Goal: Communication & Community: Answer question/provide support

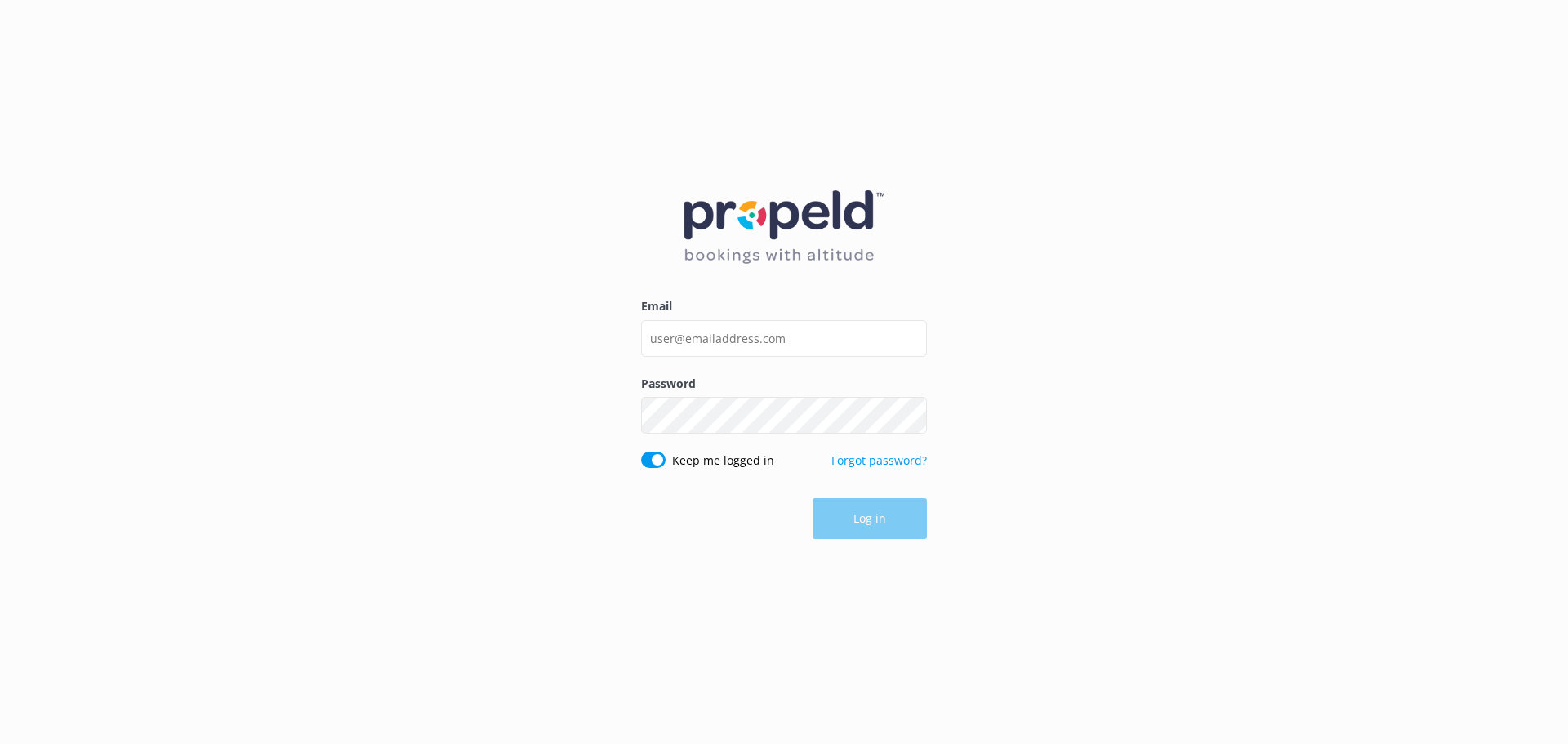
click at [702, 317] on div "Email" at bounding box center [784, 335] width 286 height 77
click at [712, 334] on input "Email" at bounding box center [784, 339] width 286 height 37
type input "[EMAIL_ADDRESS][DOMAIN_NAME]"
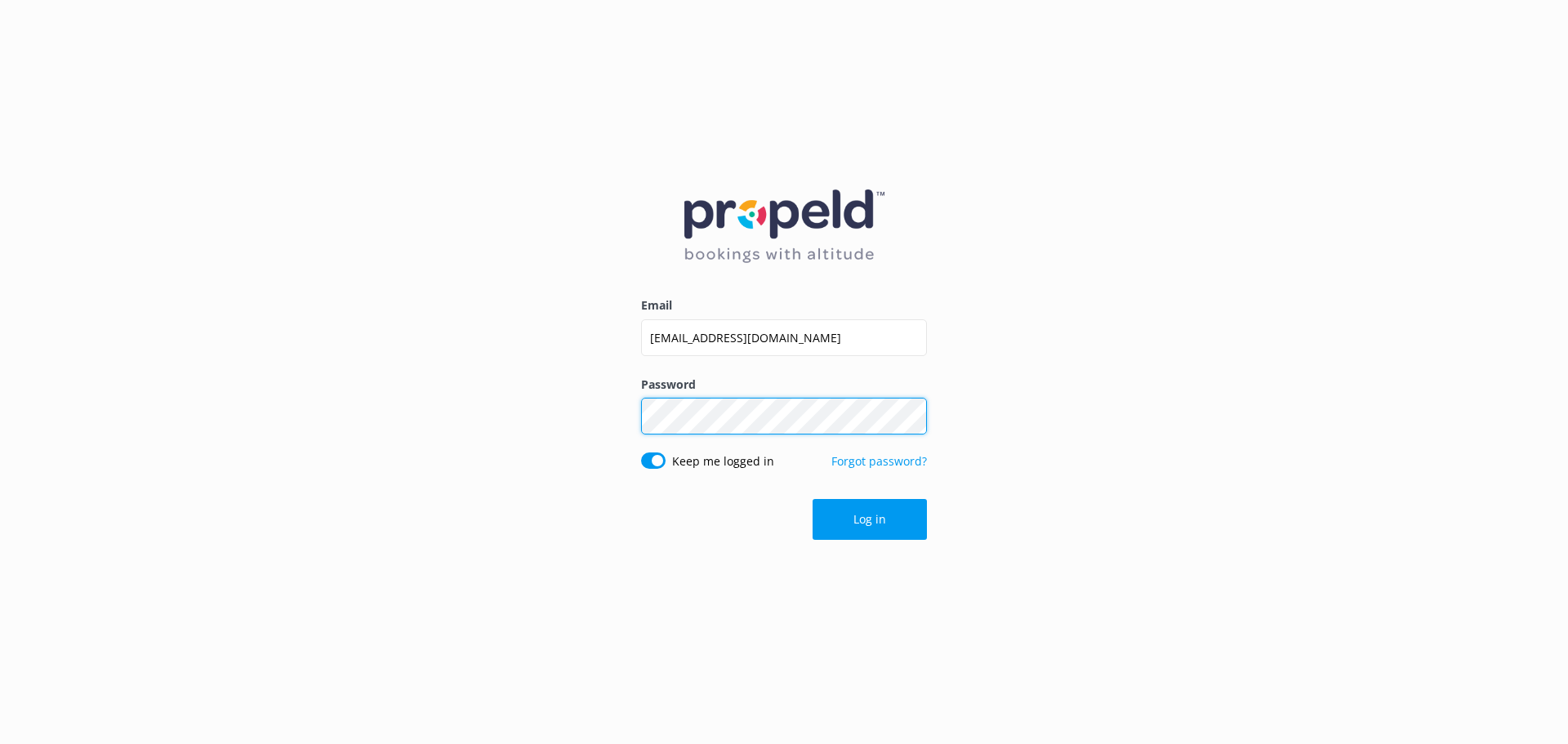
click button "Log in" at bounding box center [870, 520] width 114 height 41
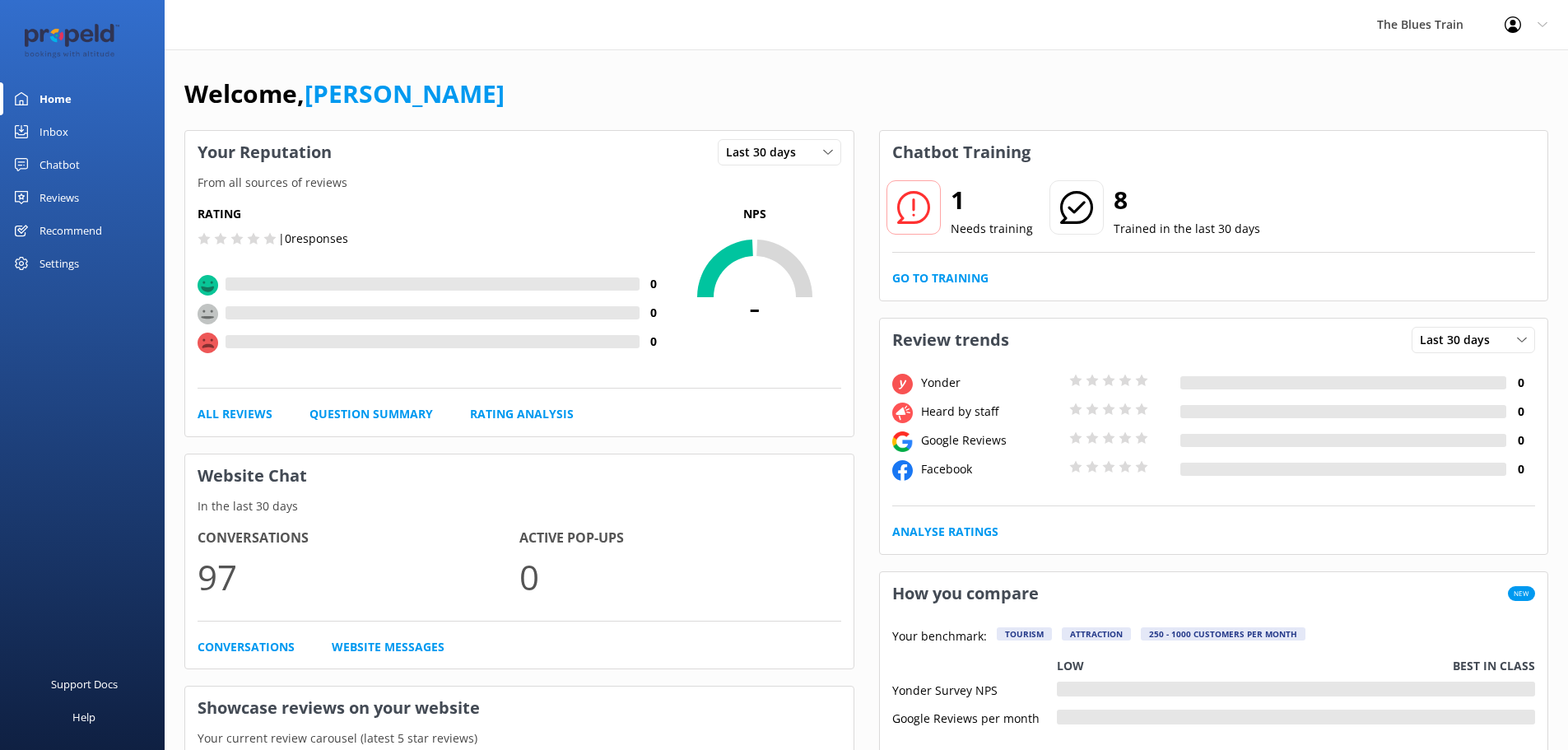
click at [71, 126] on link "Inbox" at bounding box center [82, 132] width 164 height 33
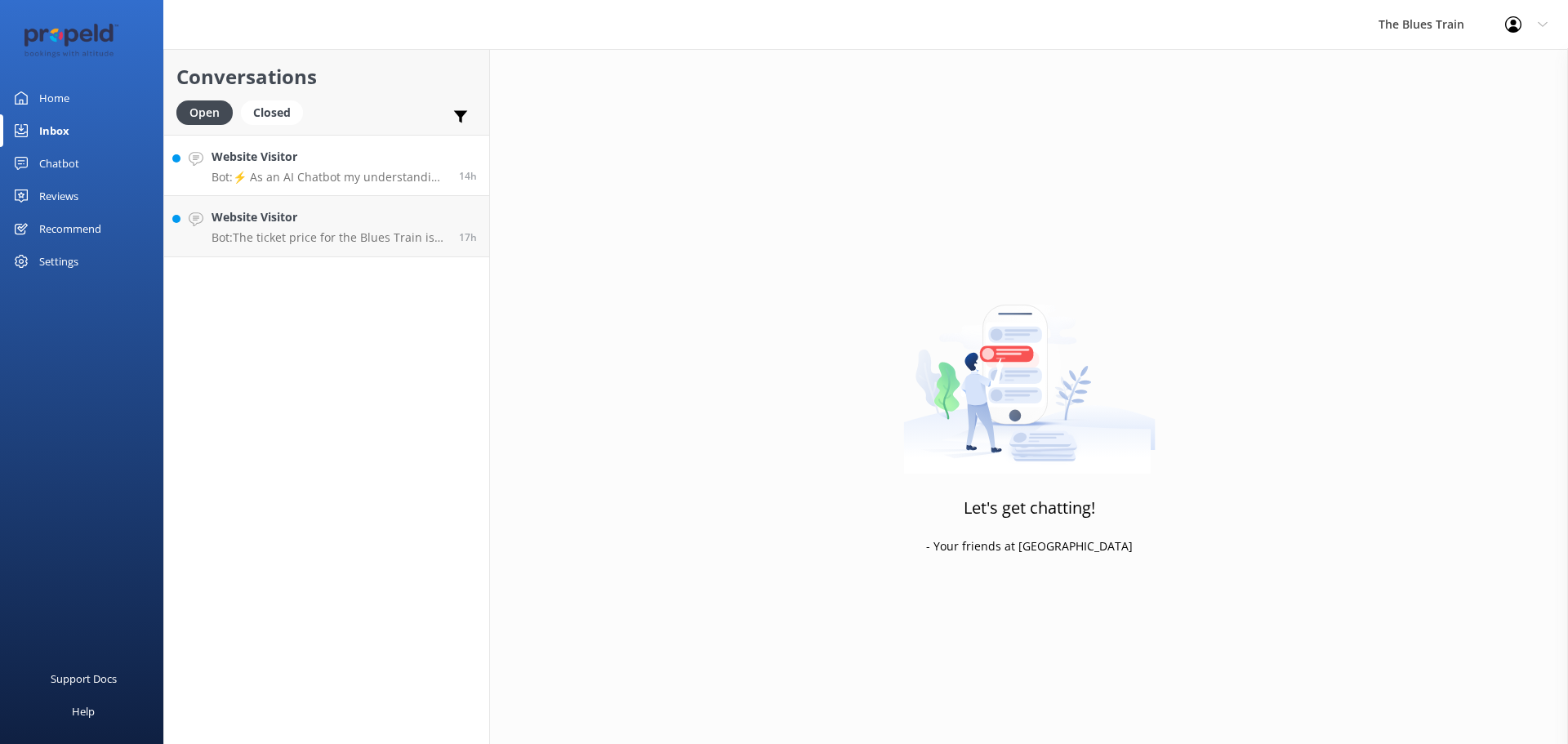
click at [329, 143] on link "Website Visitor Bot: ⚡ As an AI Chatbot my understanding of some questions is l…" at bounding box center [326, 166] width 325 height 61
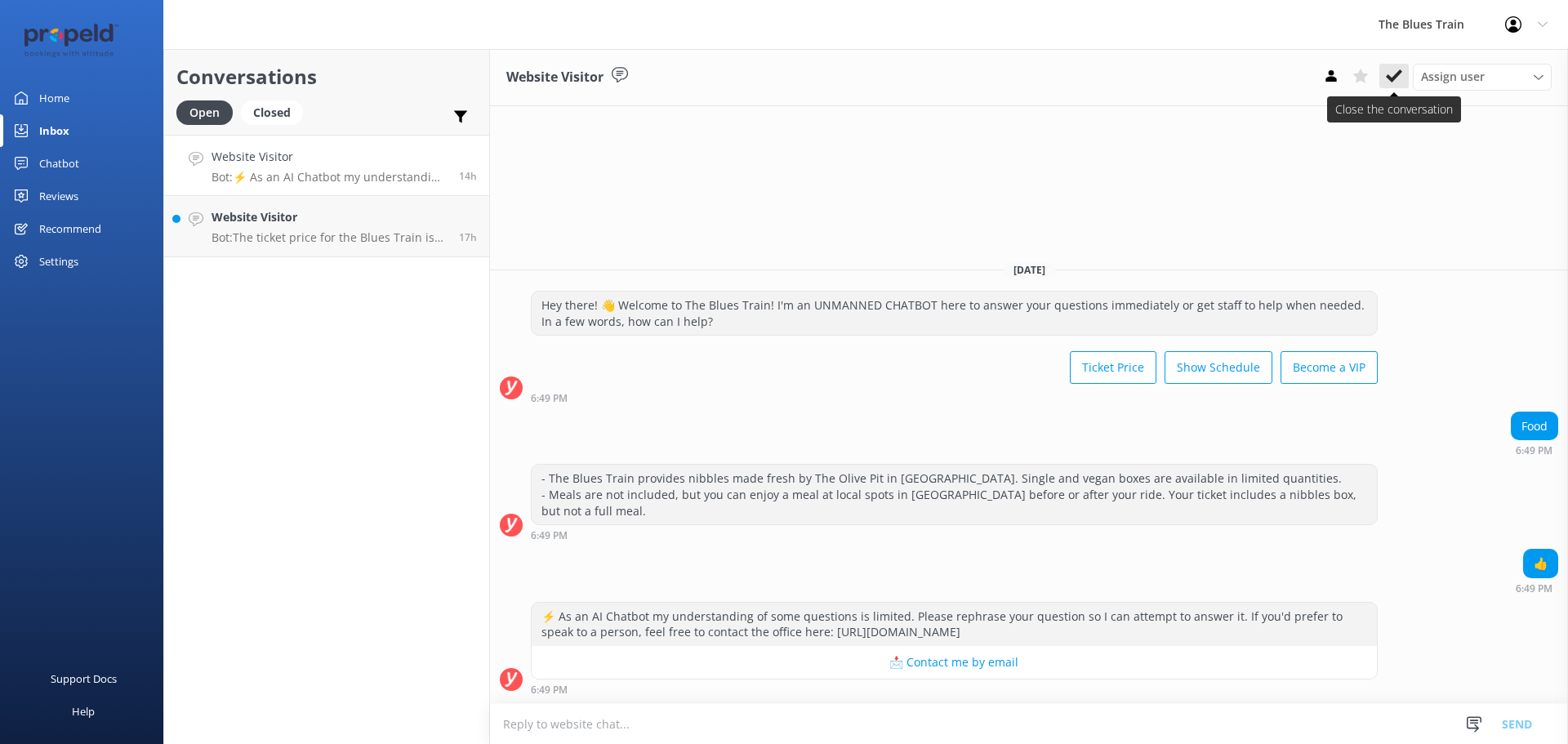
click at [1391, 68] on icon at bounding box center [1394, 76] width 16 height 16
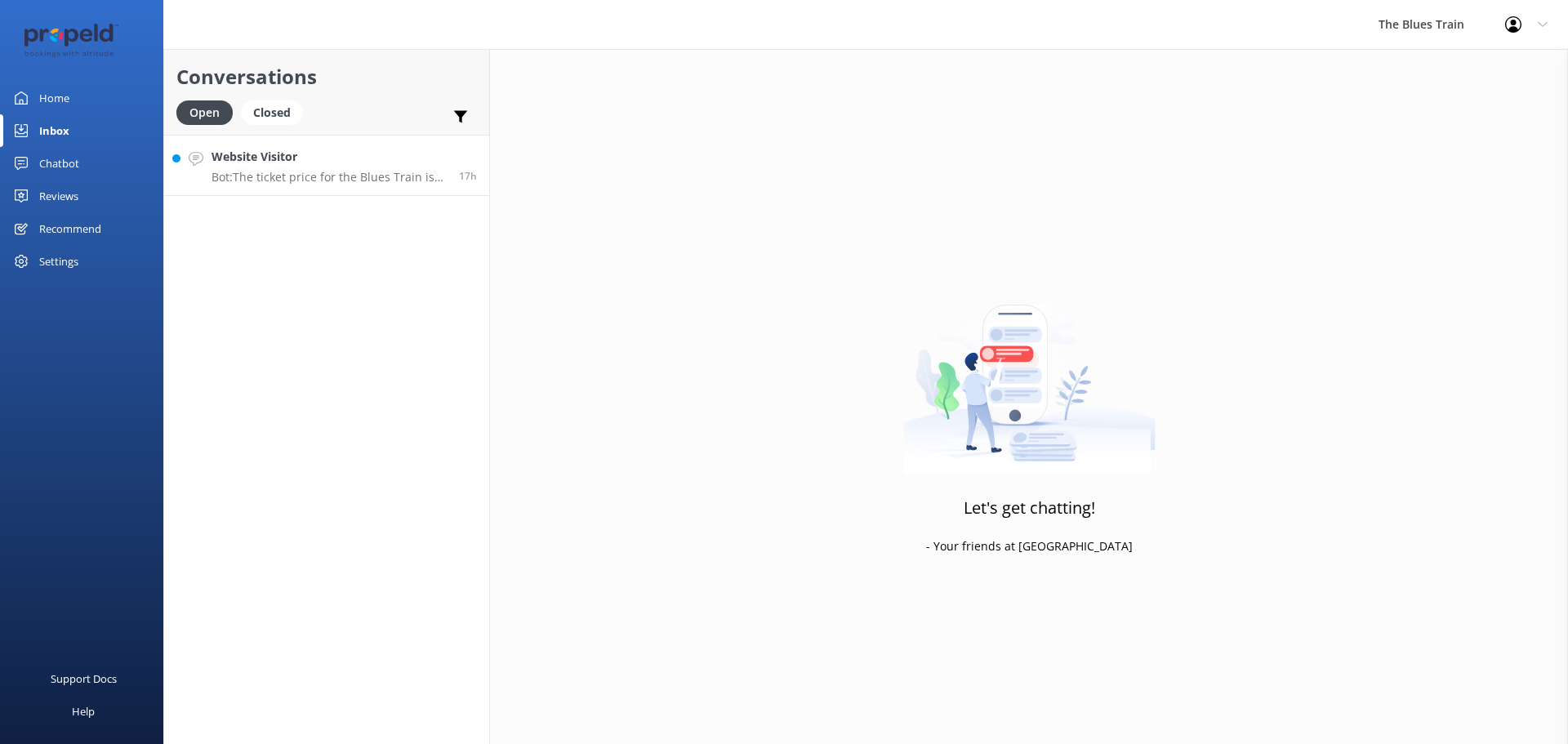
click at [321, 172] on p "Bot: The ticket price for the Blues Train is currently $175 per person. This in…" at bounding box center [329, 177] width 236 height 15
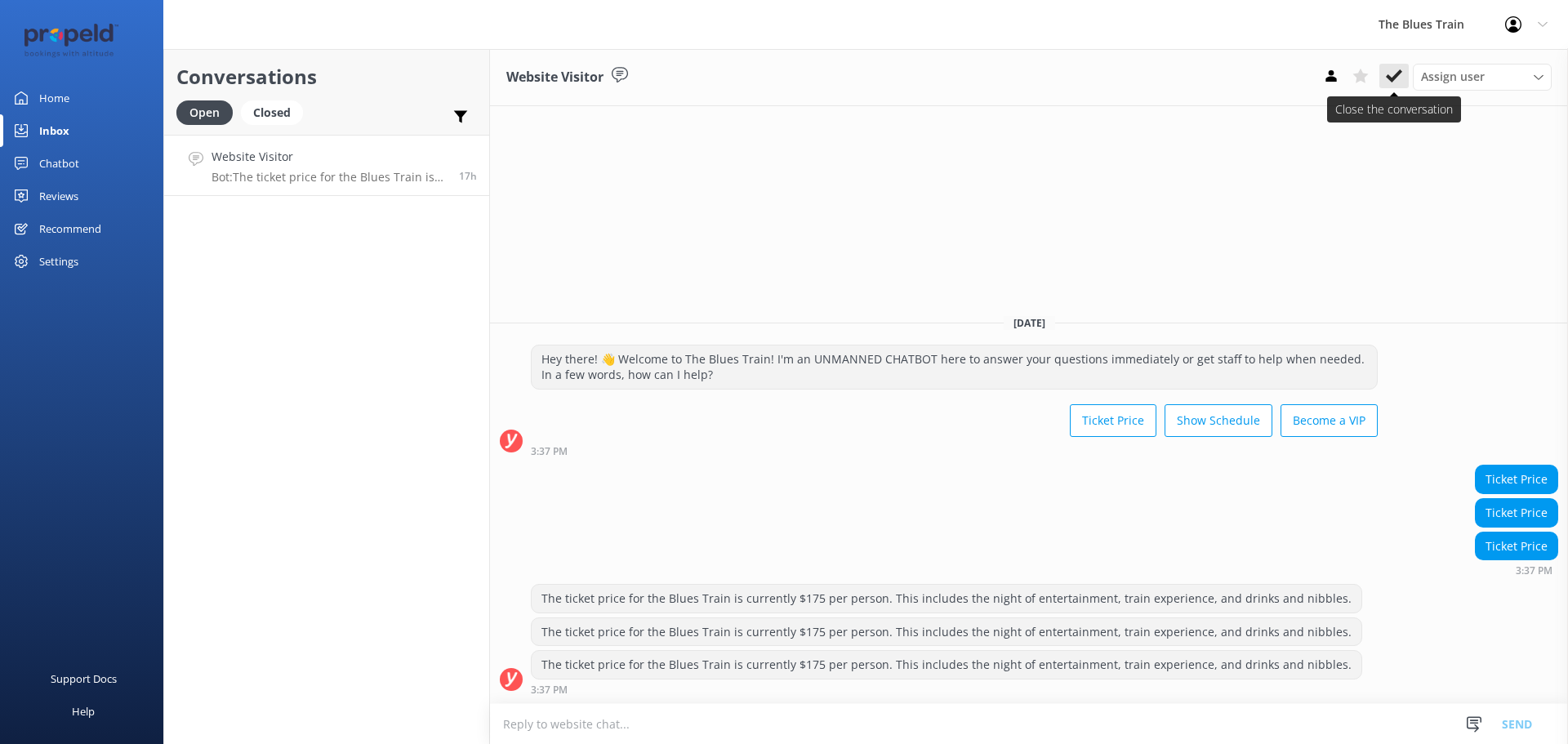
click at [1400, 65] on button at bounding box center [1394, 76] width 30 height 25
